Goal: Download file/media

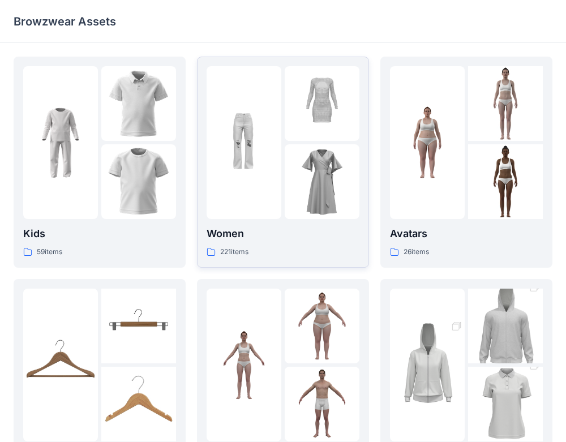
click at [308, 240] on p "Women" at bounding box center [283, 234] width 153 height 16
click at [321, 231] on p "Women" at bounding box center [283, 234] width 153 height 16
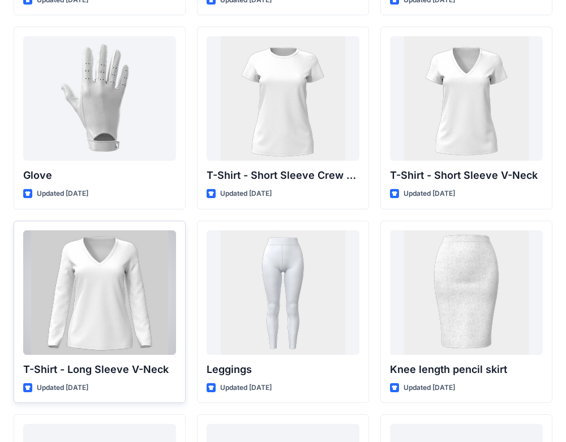
scroll to position [8957, 0]
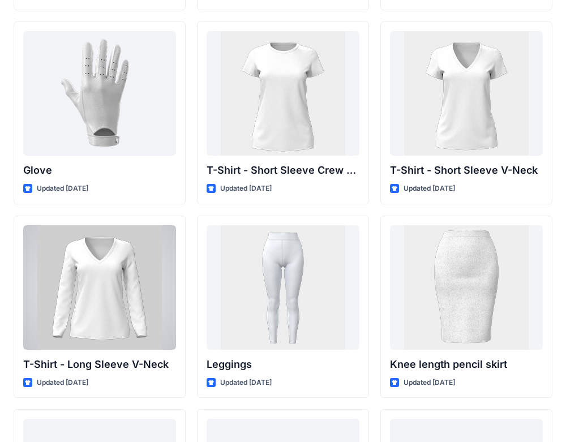
click at [140, 285] on div at bounding box center [99, 287] width 153 height 125
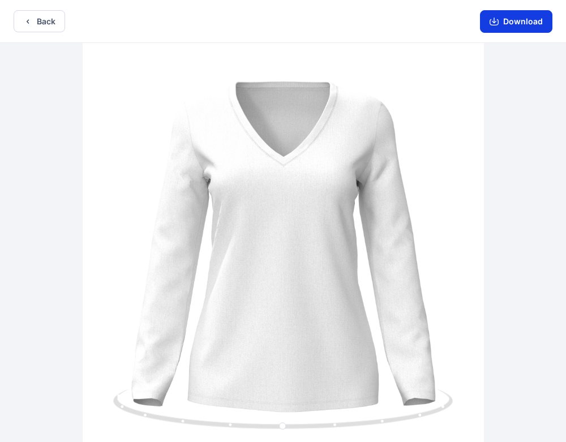
click at [511, 20] on button "Download" at bounding box center [516, 21] width 72 height 23
